Goal: Browse casually

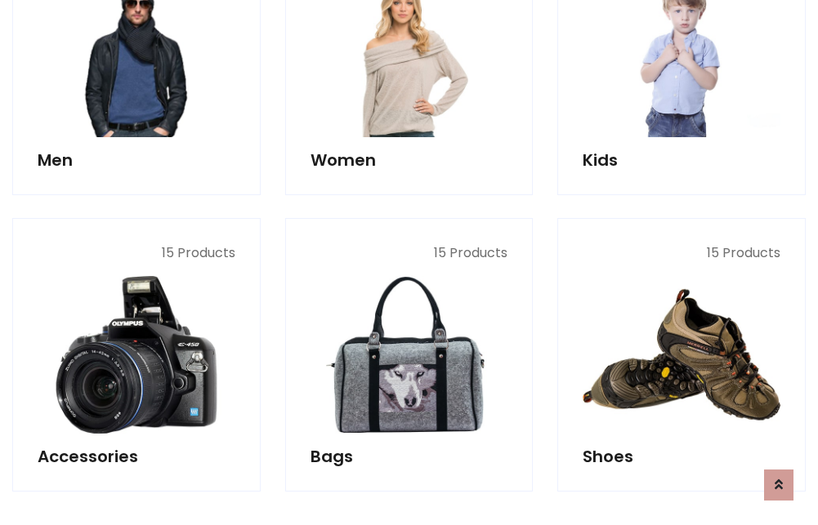
scroll to position [547, 0]
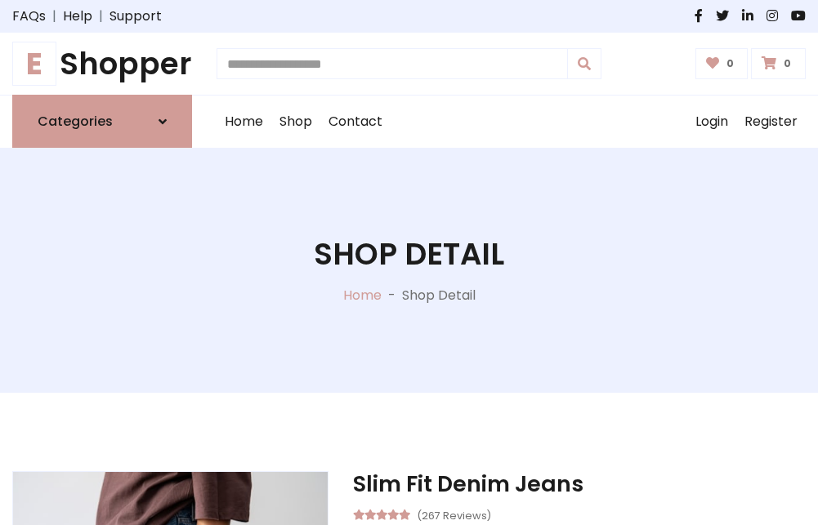
click at [102, 64] on h1 "E Shopper" at bounding box center [102, 64] width 180 height 36
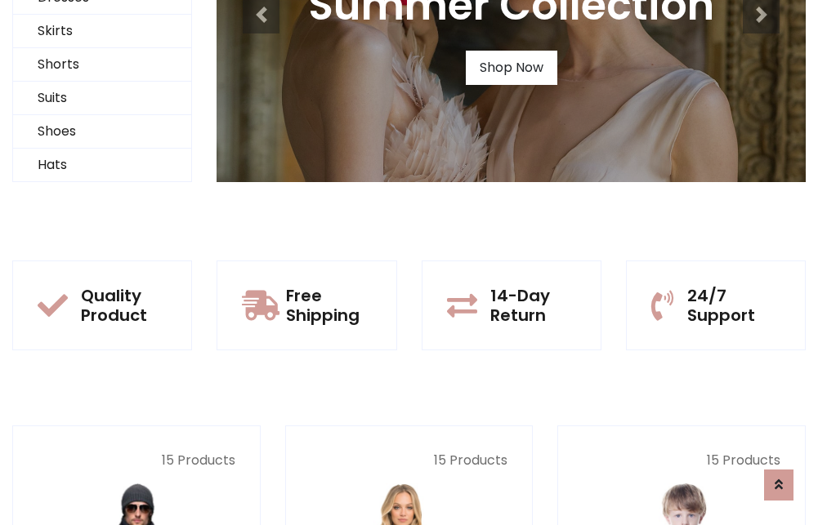
scroll to position [158, 0]
